Goal: Task Accomplishment & Management: Use online tool/utility

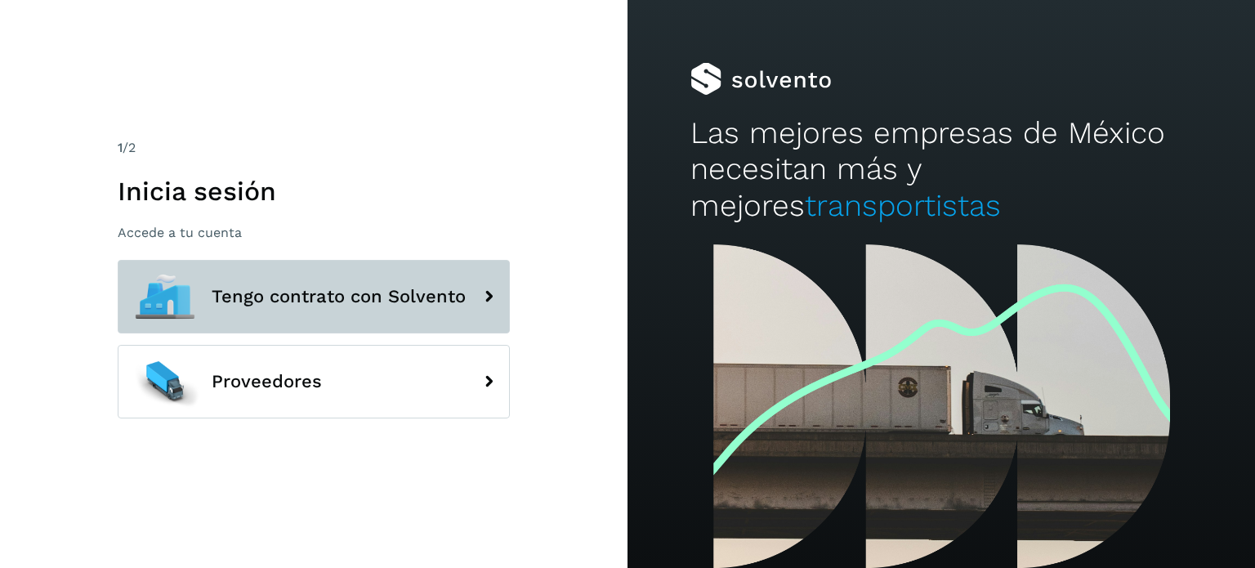
click at [369, 319] on button "Tengo contrato con Solvento" at bounding box center [314, 297] width 392 height 74
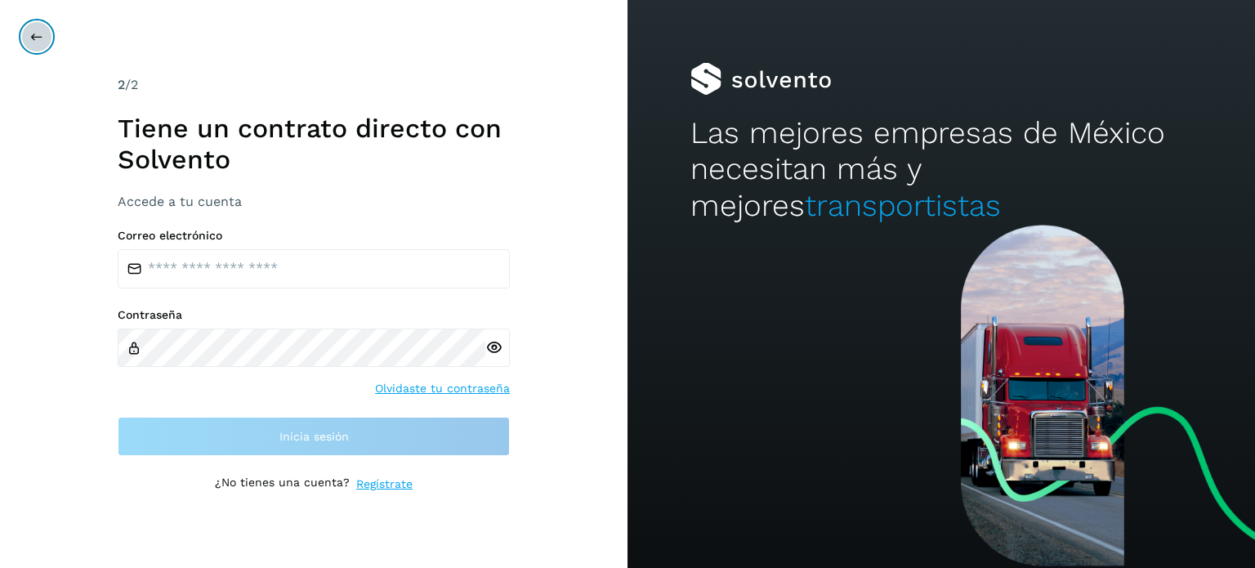
click at [26, 28] on button at bounding box center [36, 36] width 31 height 31
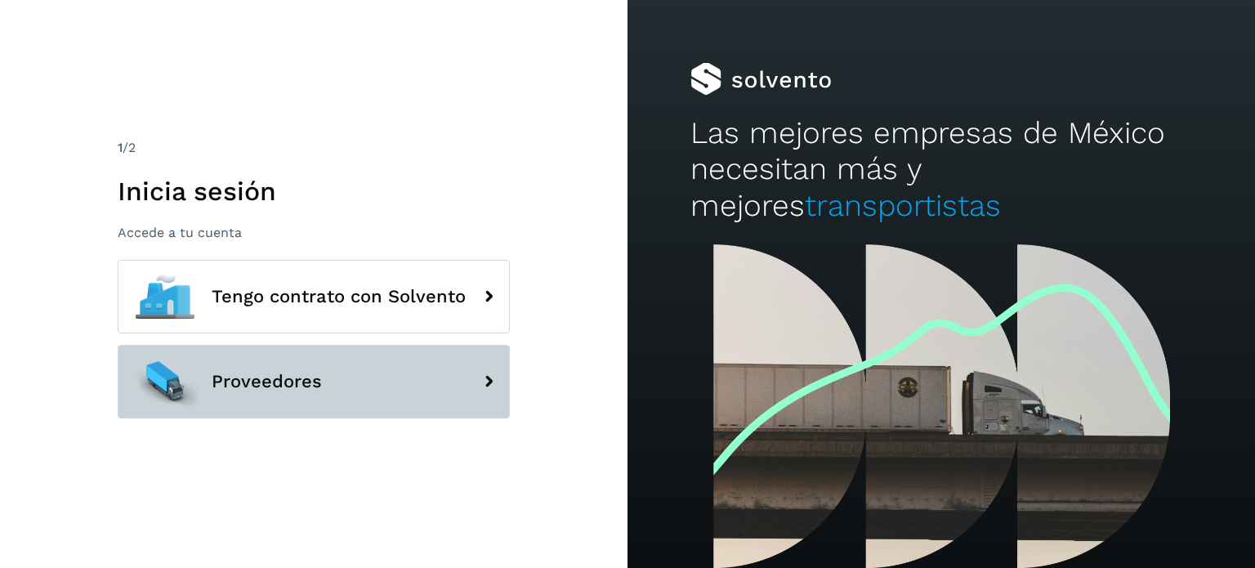
click at [337, 390] on button "Proveedores" at bounding box center [314, 382] width 392 height 74
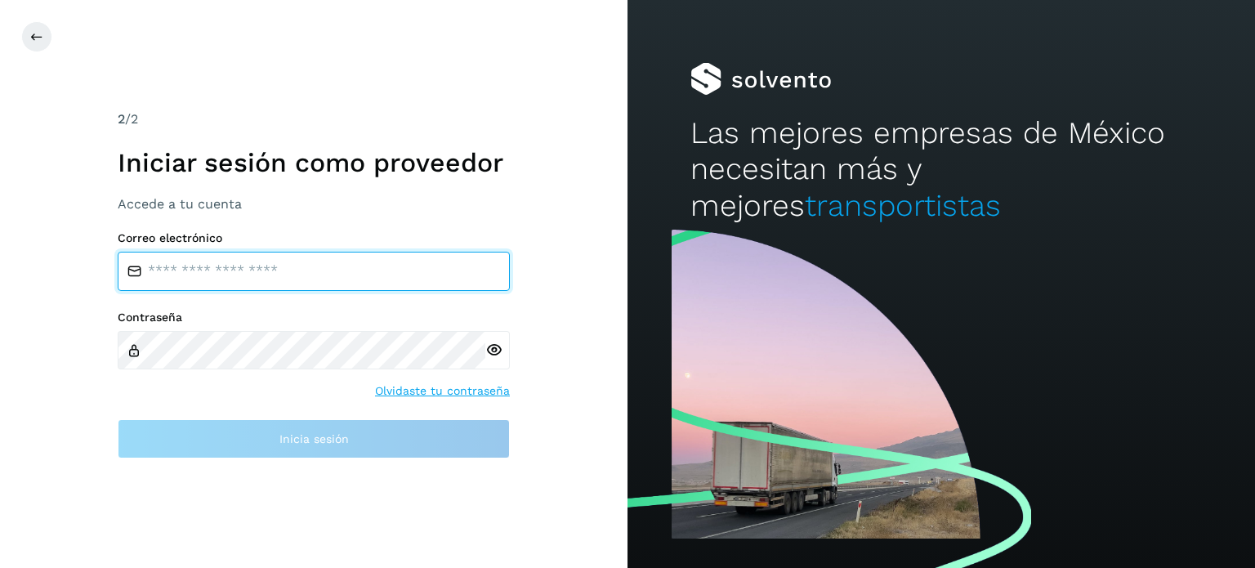
click at [333, 267] on input "email" at bounding box center [314, 271] width 392 height 39
type input "**********"
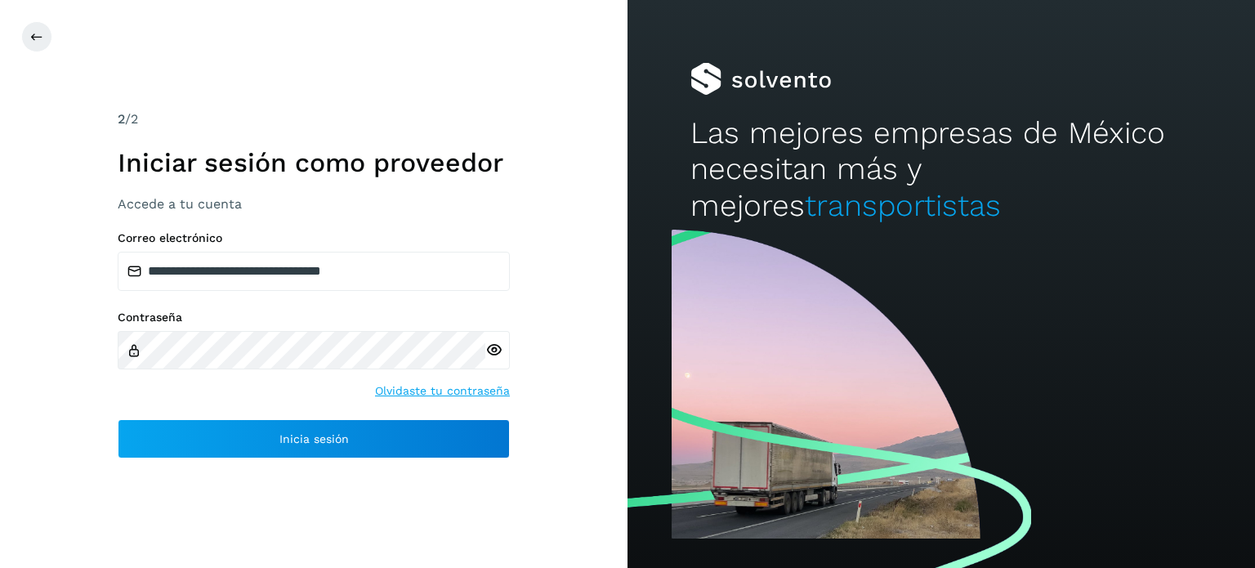
click at [494, 348] on icon at bounding box center [493, 349] width 17 height 17
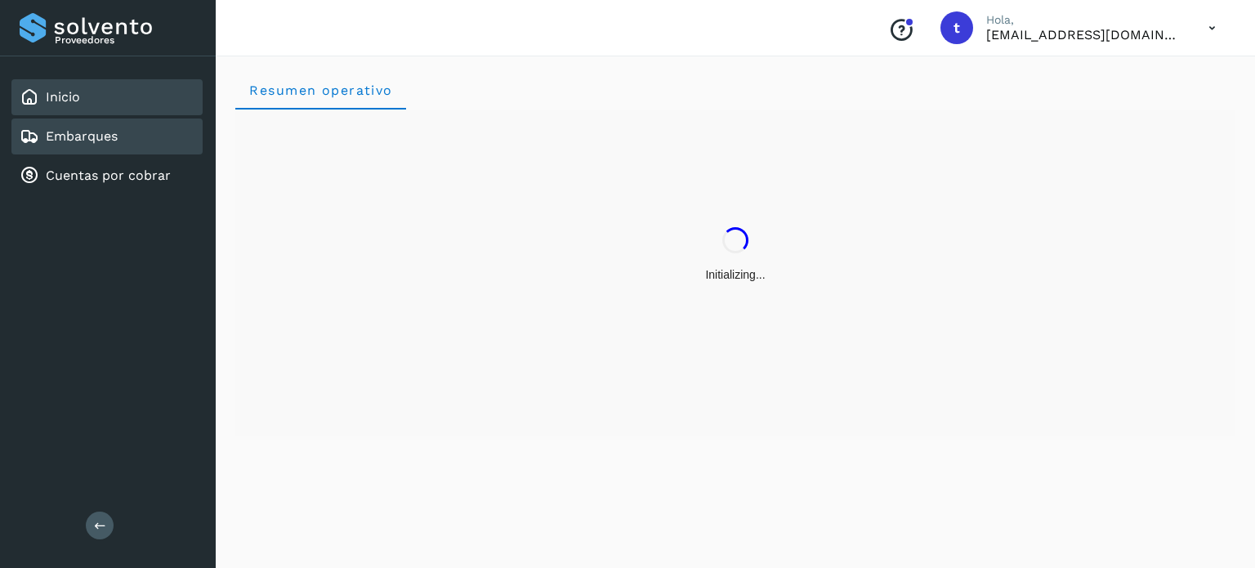
click at [110, 138] on link "Embarques" at bounding box center [82, 136] width 72 height 16
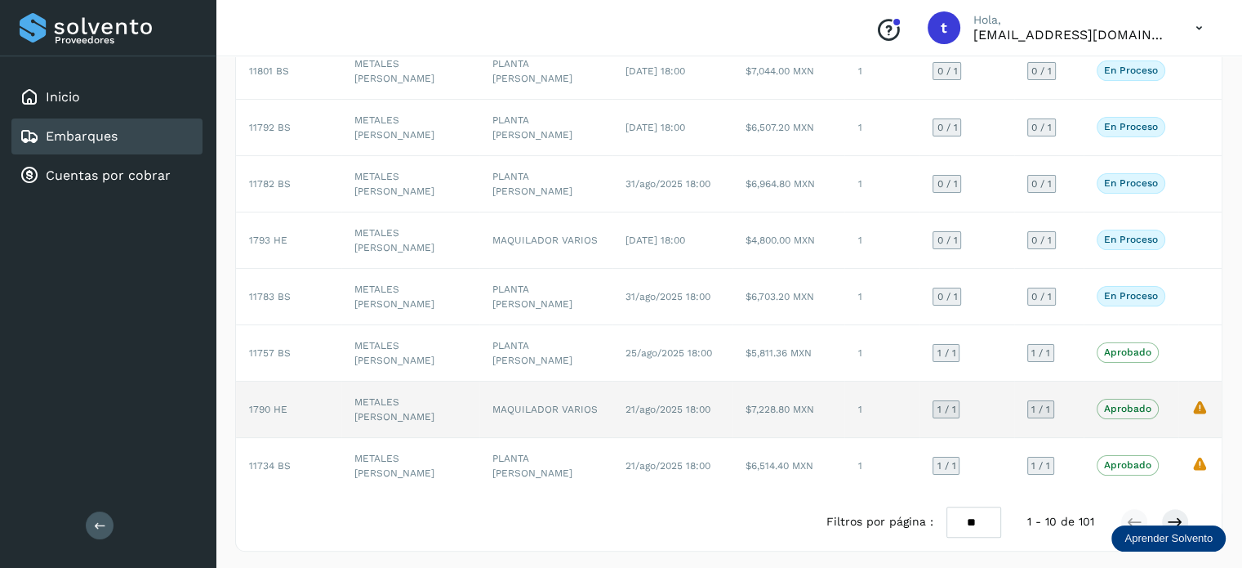
scroll to position [281, 0]
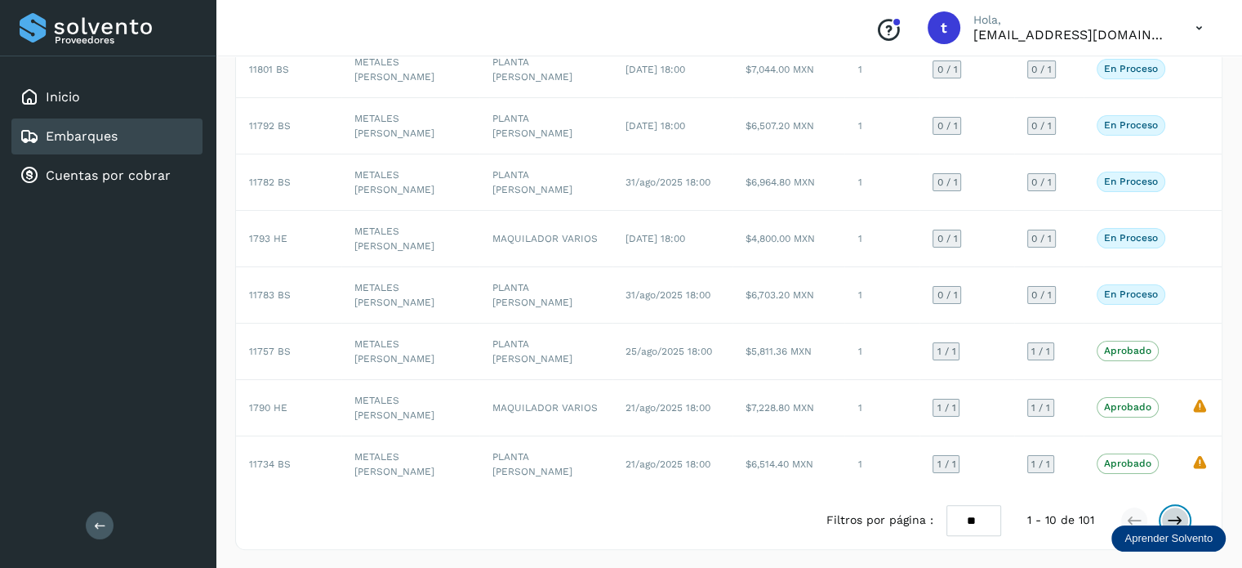
click at [1172, 515] on icon at bounding box center [1175, 520] width 16 height 16
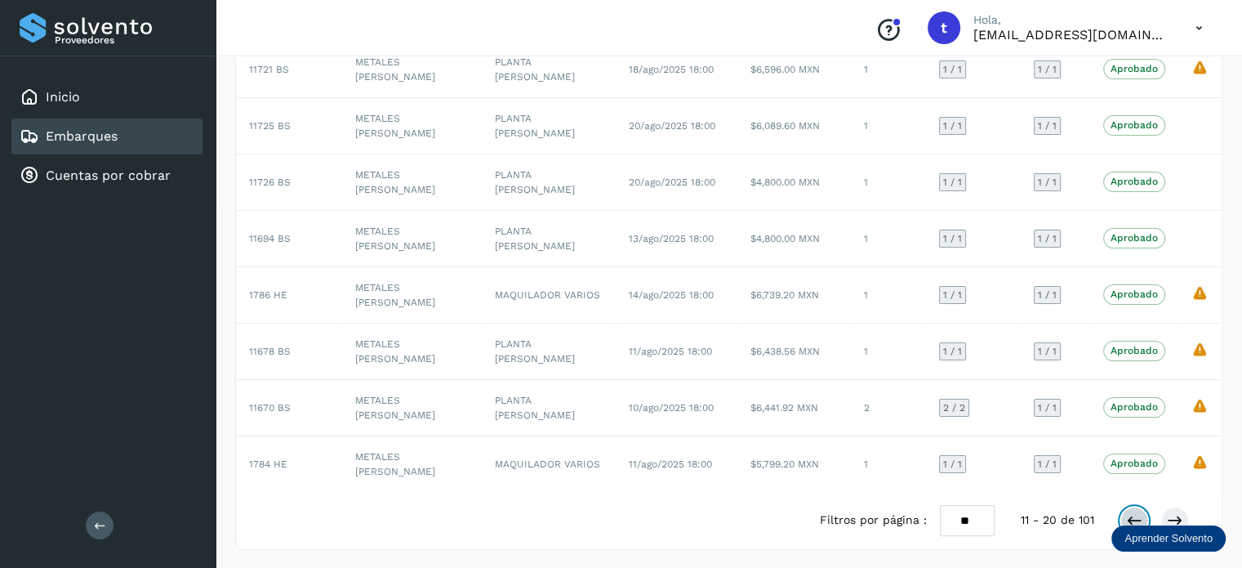
click at [1141, 512] on icon at bounding box center [1134, 520] width 16 height 16
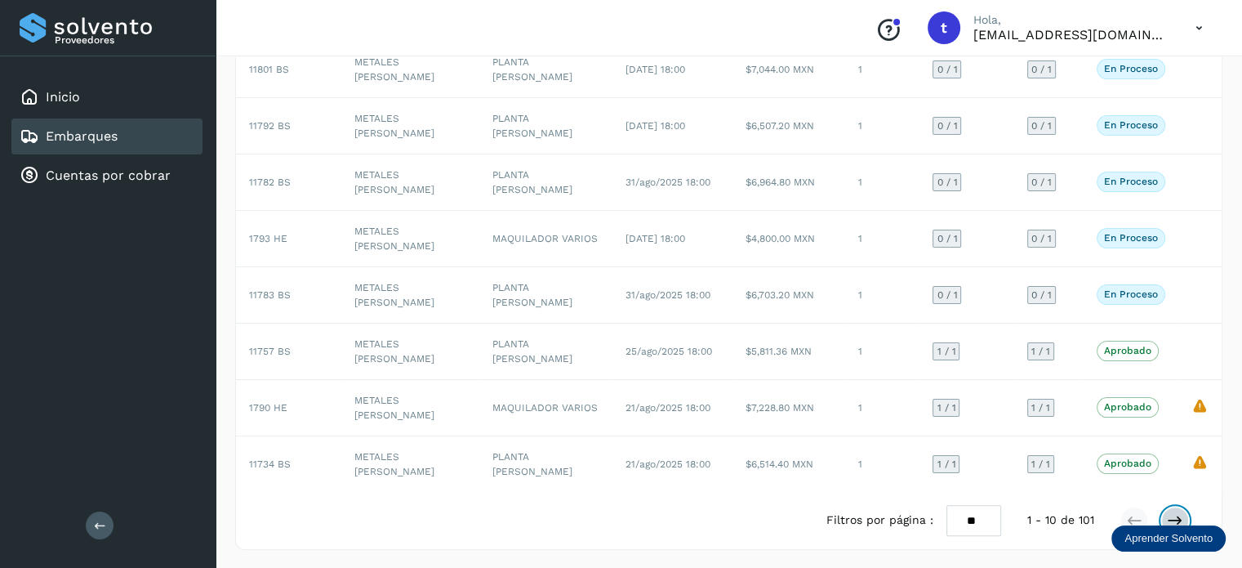
click at [1169, 512] on icon at bounding box center [1175, 520] width 16 height 16
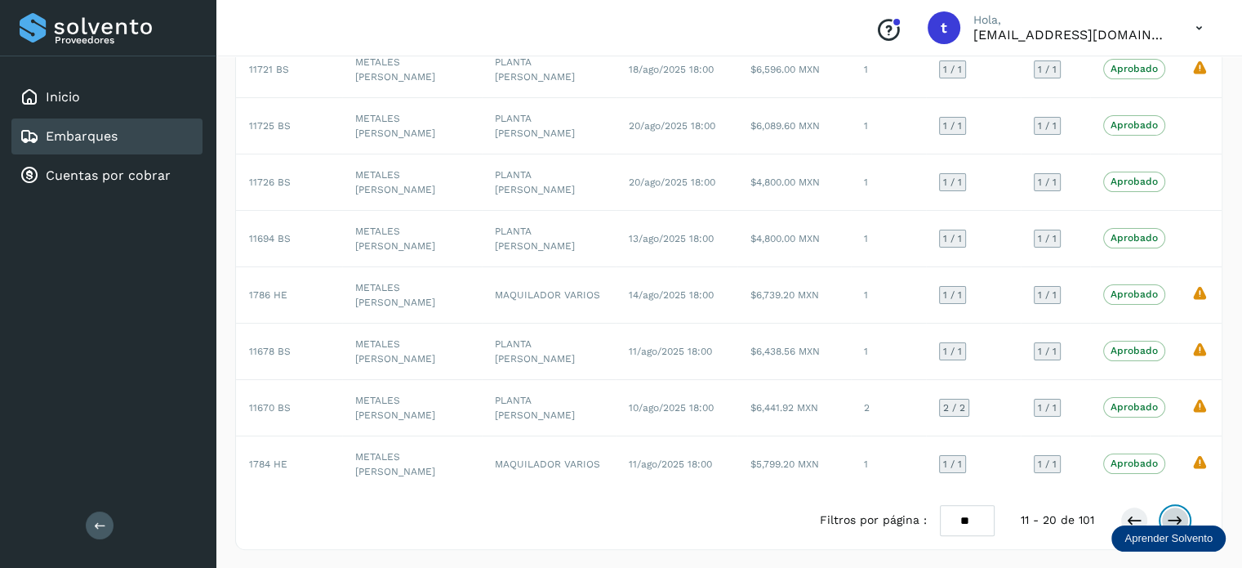
click at [1170, 513] on icon at bounding box center [1175, 520] width 16 height 16
click at [1177, 512] on icon at bounding box center [1175, 520] width 16 height 16
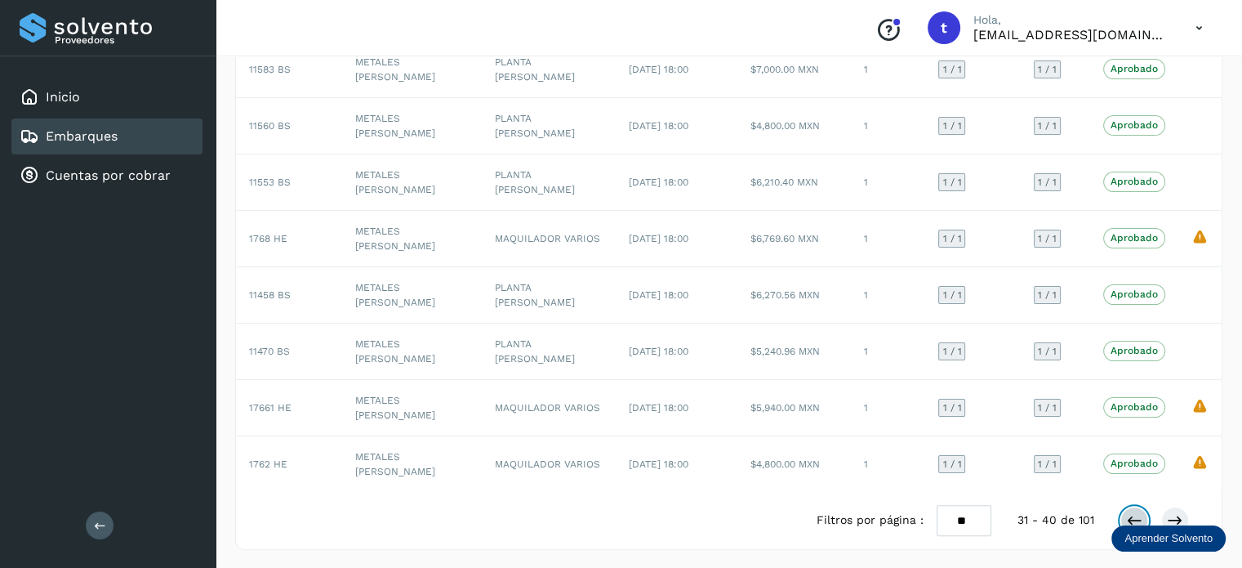
click at [1135, 512] on icon at bounding box center [1134, 520] width 16 height 16
click at [1135, 516] on icon at bounding box center [1134, 520] width 16 height 16
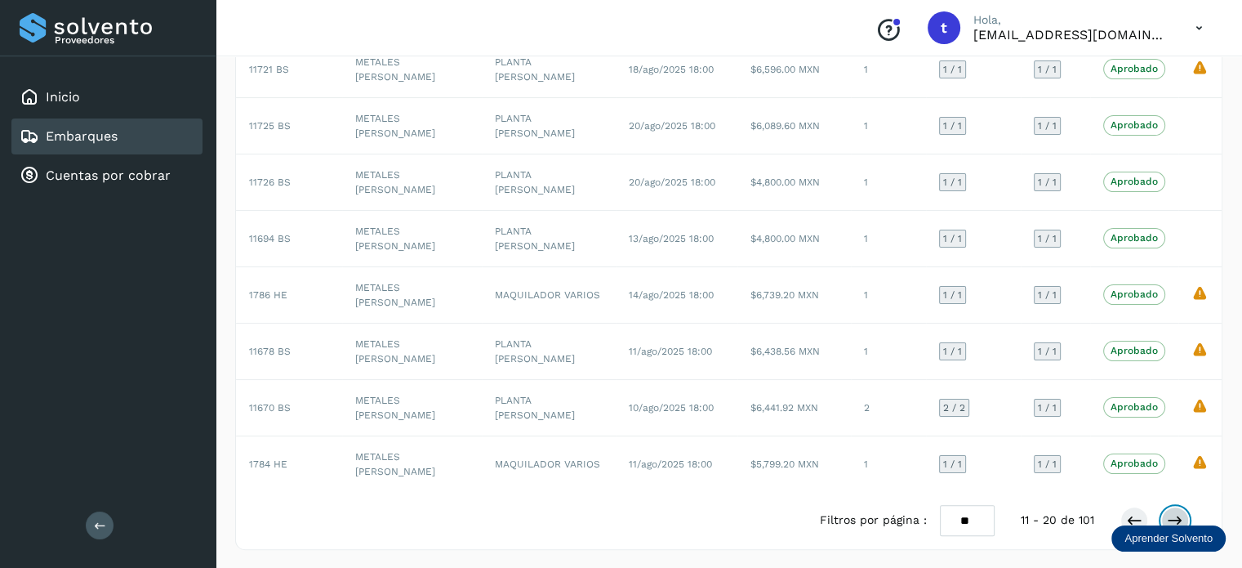
click at [1183, 519] on icon at bounding box center [1175, 520] width 16 height 16
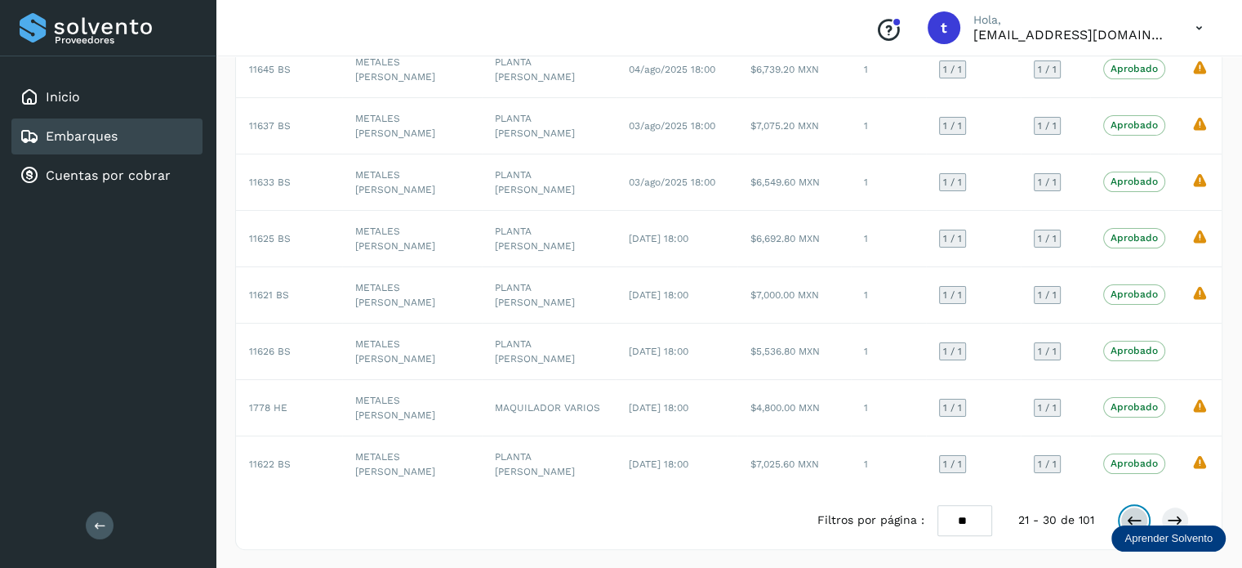
click at [1134, 514] on icon at bounding box center [1134, 520] width 16 height 16
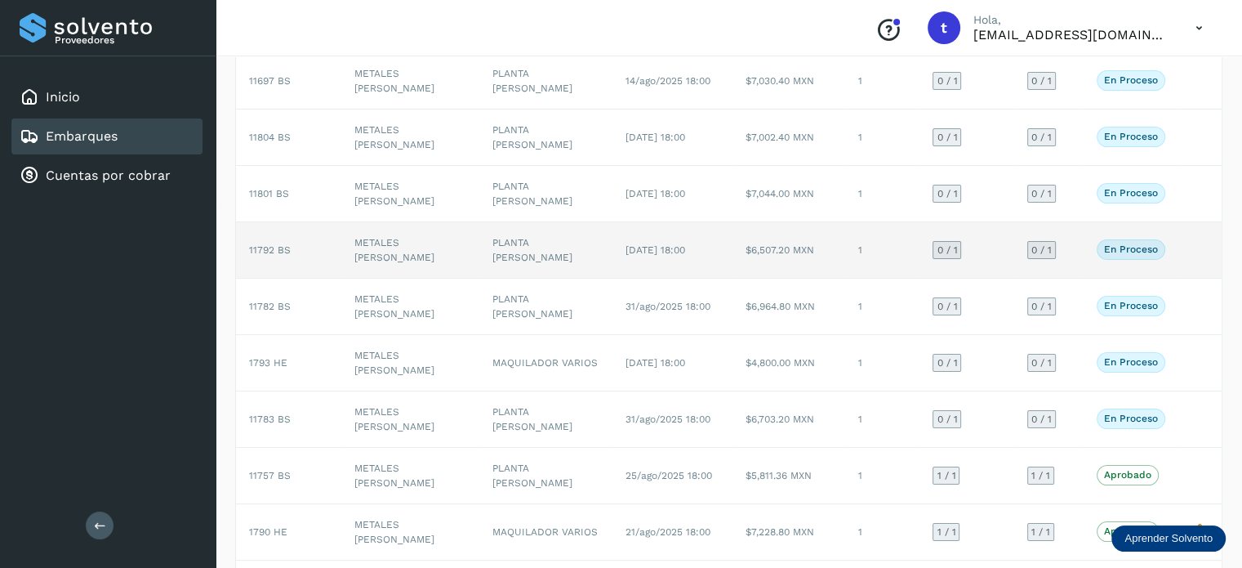
scroll to position [118, 0]
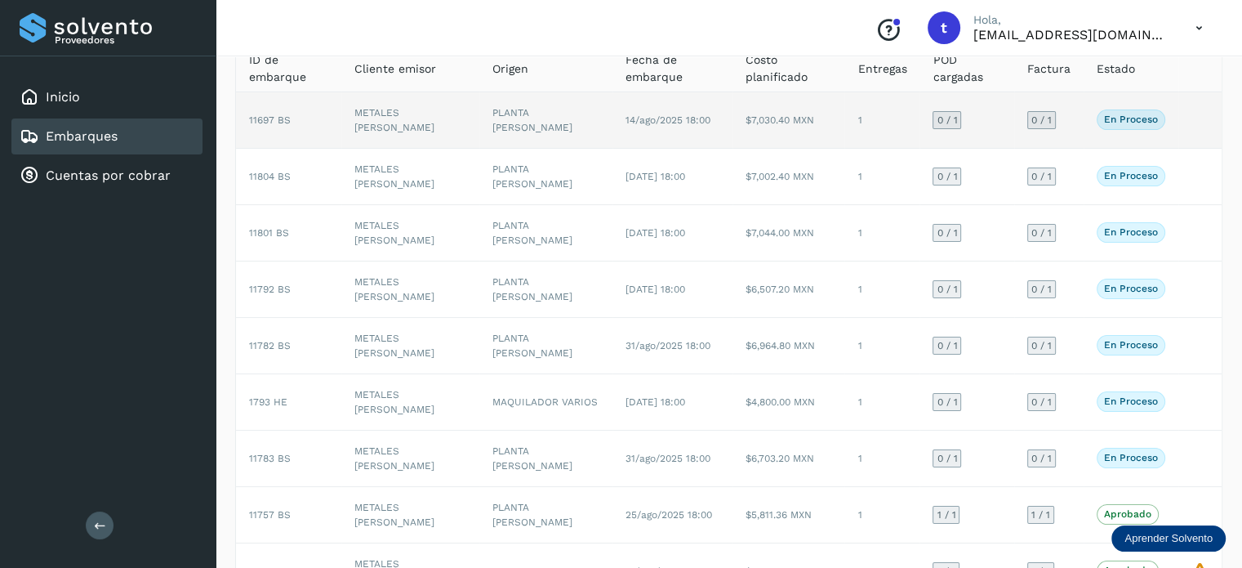
click at [816, 128] on td "$7,030.40 MXN" at bounding box center [789, 120] width 112 height 56
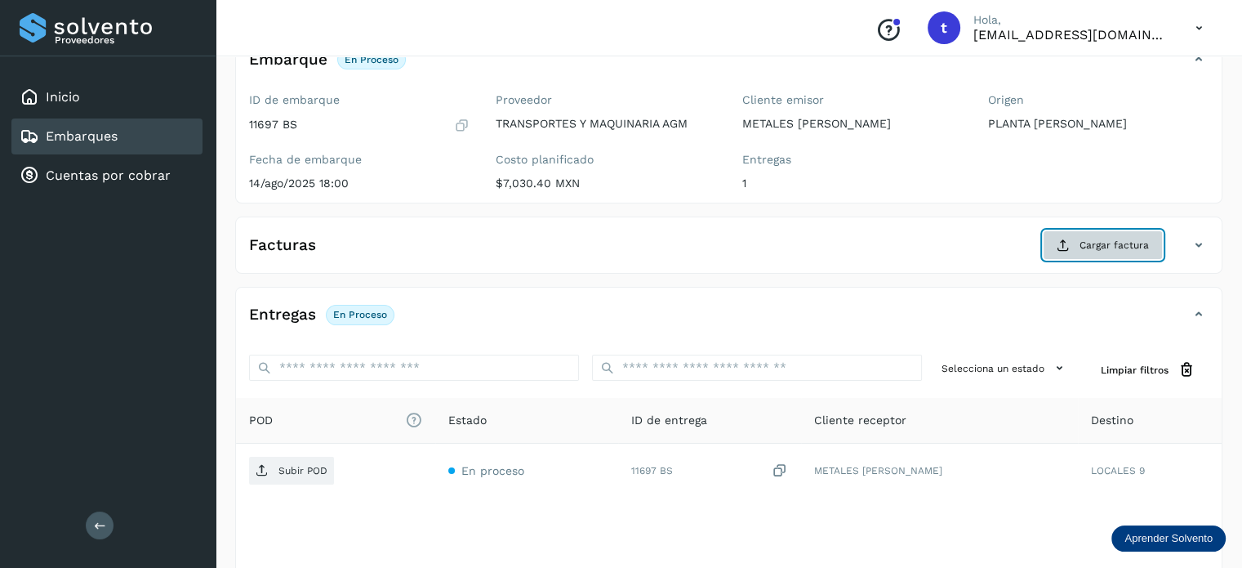
click at [1086, 244] on span "Cargar factura" at bounding box center [1114, 245] width 69 height 15
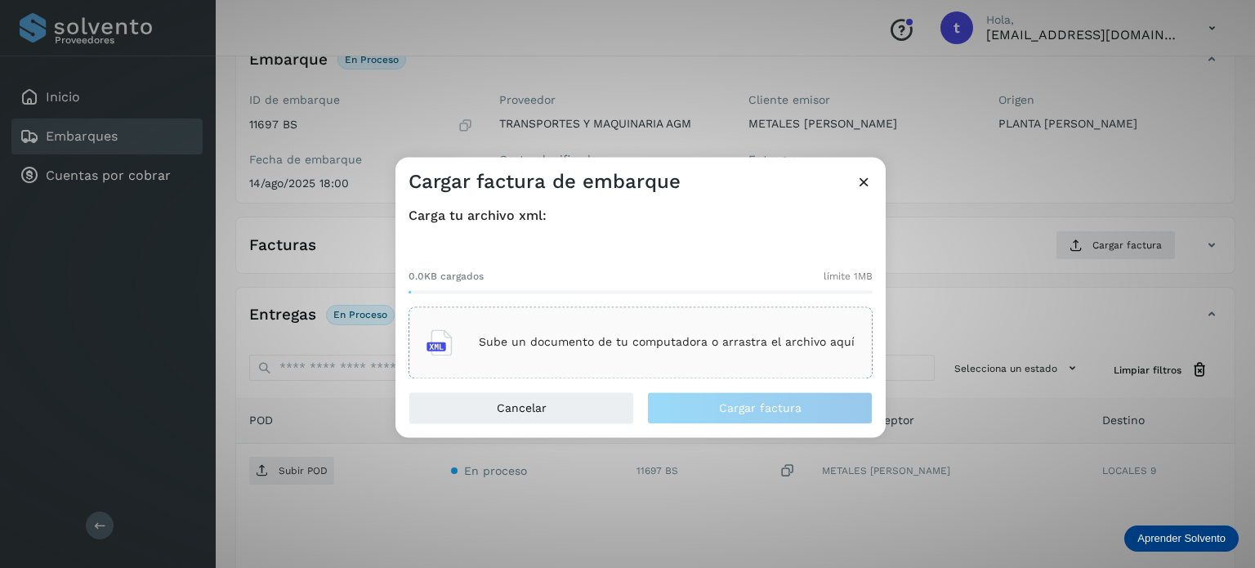
click at [591, 346] on p "Sube un documento de tu computadora o arrastra el archivo aquí" at bounding box center [667, 343] width 376 height 14
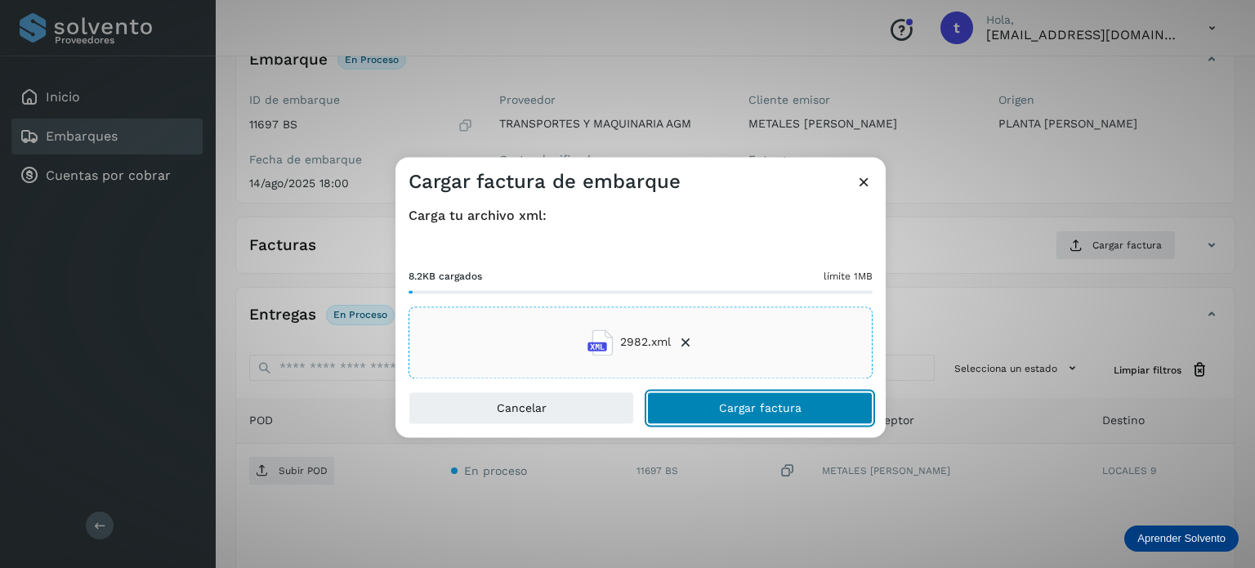
click at [768, 408] on span "Cargar factura" at bounding box center [760, 407] width 82 height 11
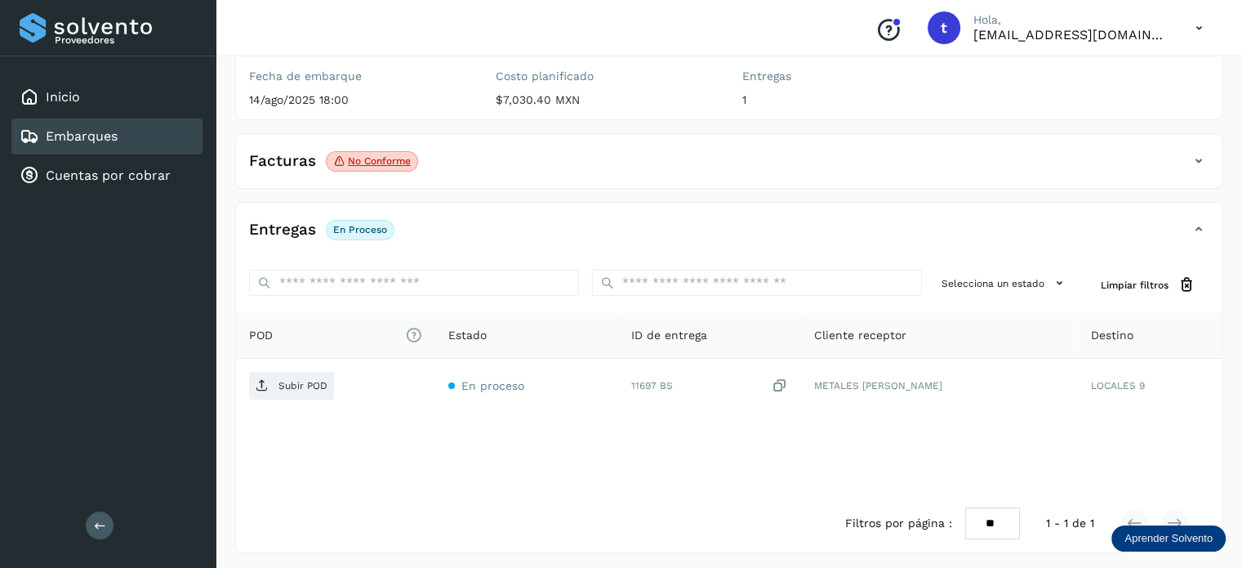
scroll to position [204, 0]
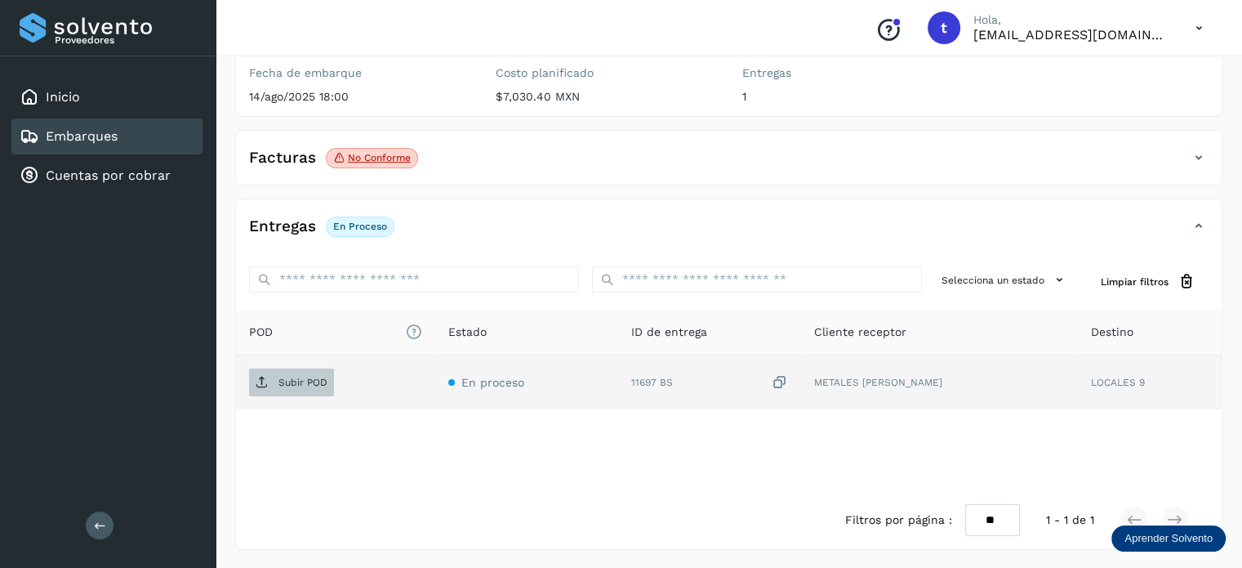
click at [310, 377] on p "Subir POD" at bounding box center [303, 382] width 49 height 11
click at [640, 479] on div "POD El tamaño máximo de archivo es de 20 Mb. Estado ID de entrega Cliente recep…" at bounding box center [729, 400] width 986 height 181
